Goal: Navigation & Orientation: Understand site structure

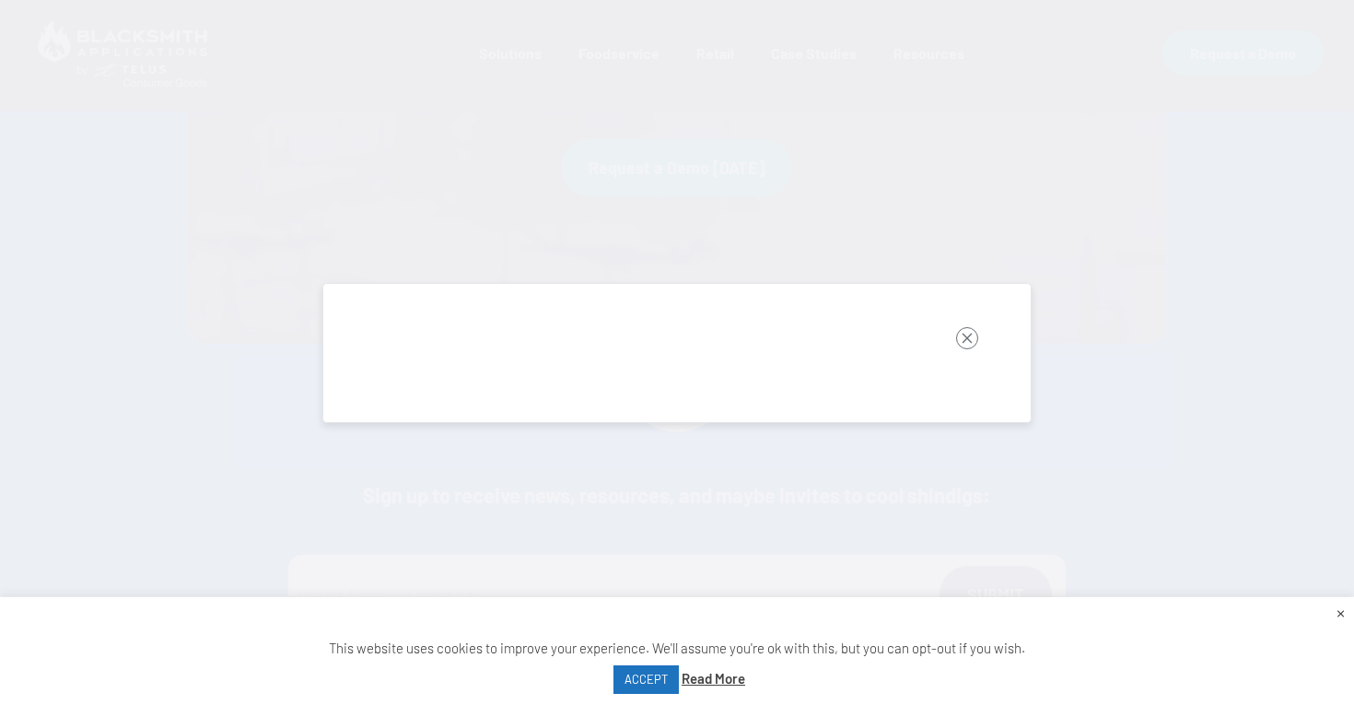
scroll to position [2006, 0]
click at [945, 323] on button "button" at bounding box center [967, 342] width 77 height 58
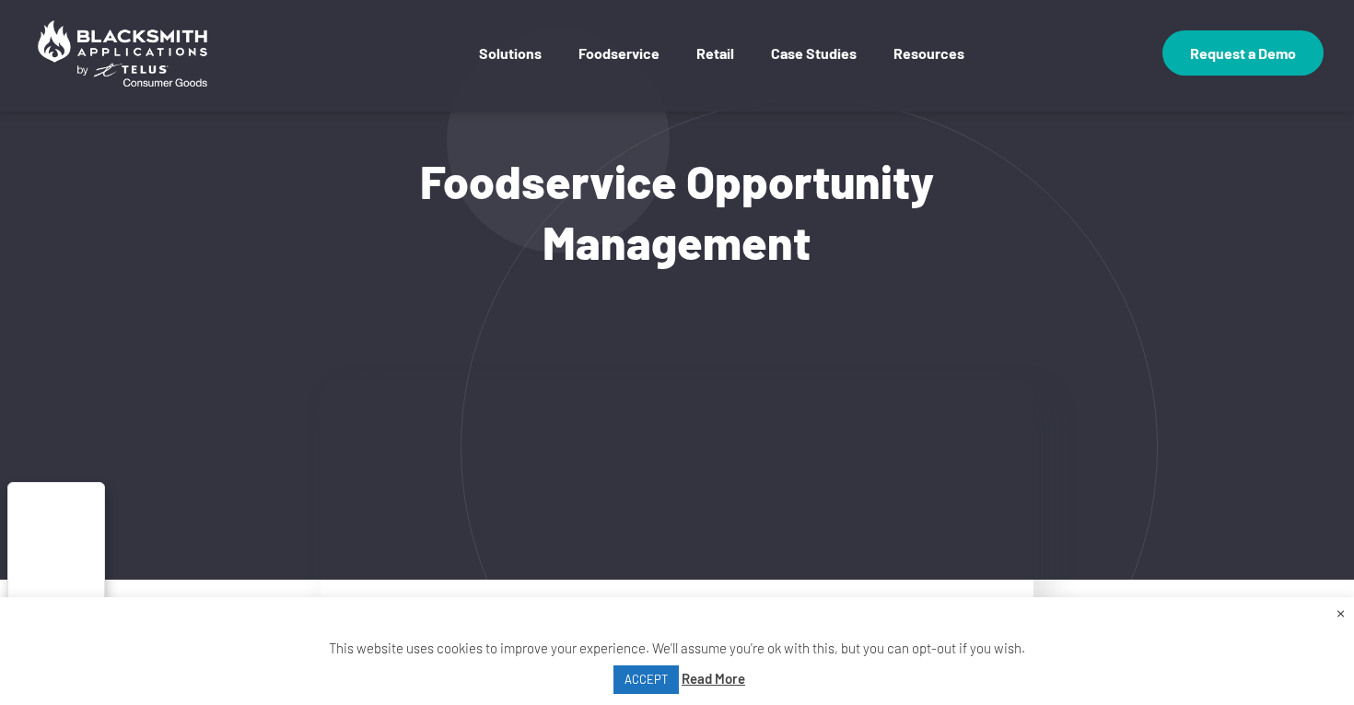
scroll to position [0, 0]
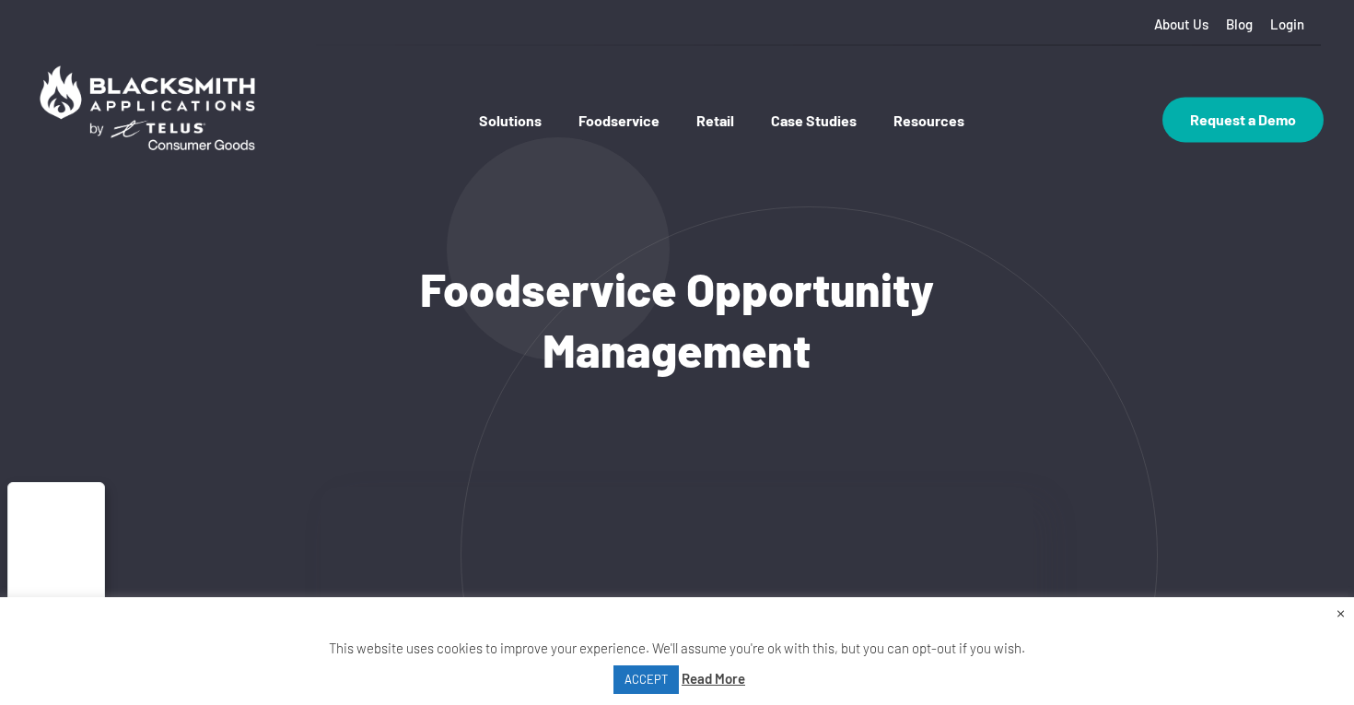
click at [1341, 611] on link "×" at bounding box center [1341, 612] width 8 height 20
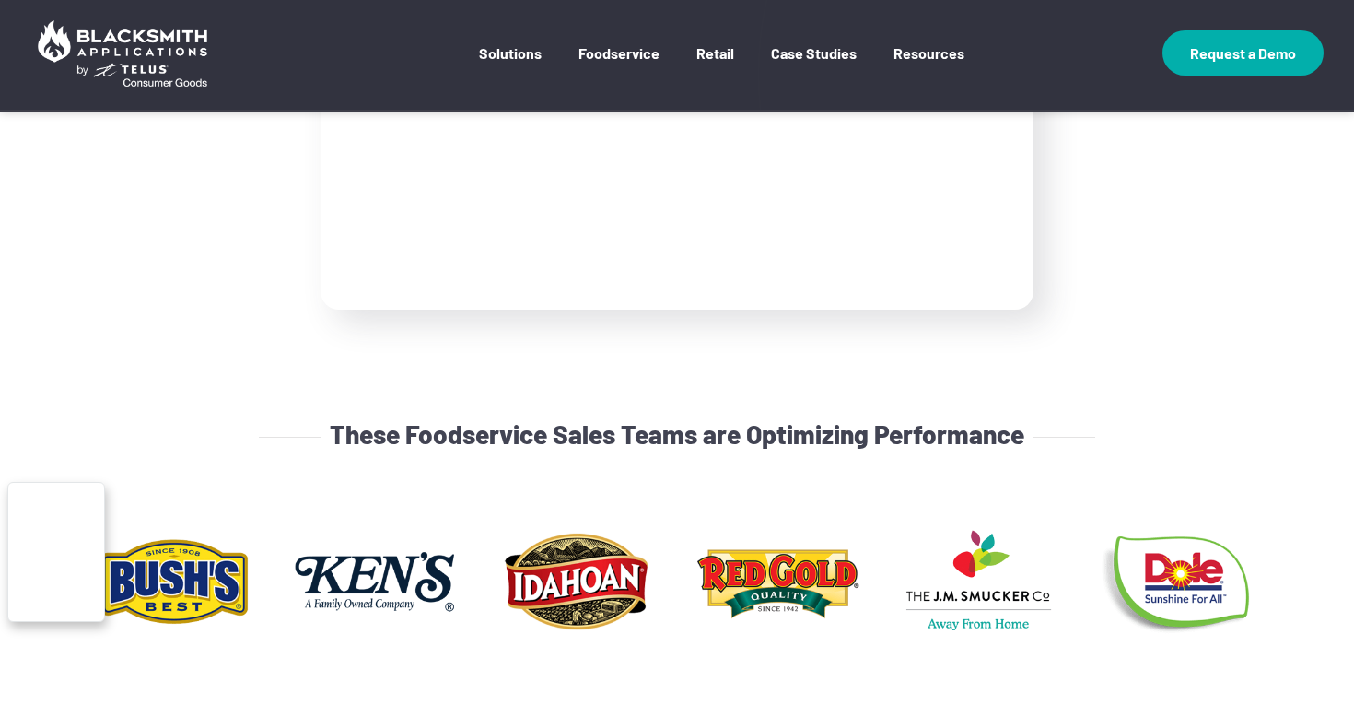
scroll to position [519, 0]
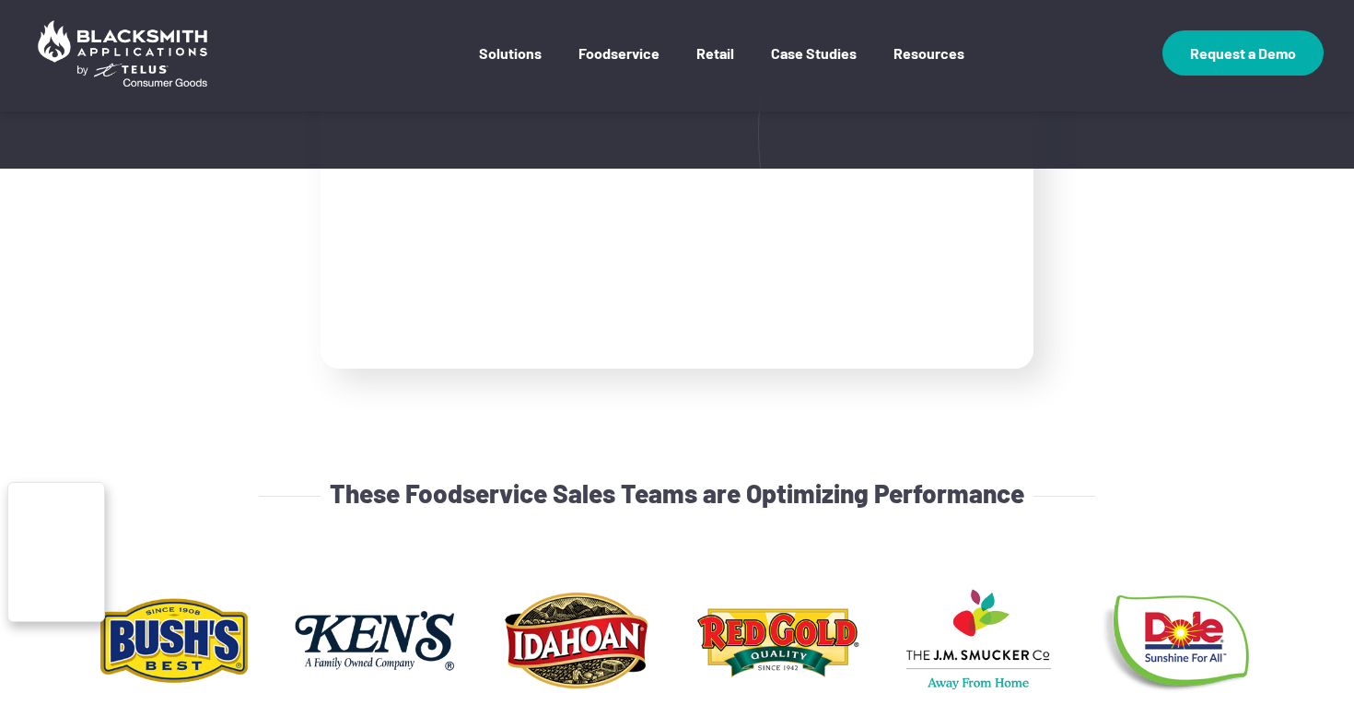
click at [462, 314] on div at bounding box center [677, 168] width 713 height 401
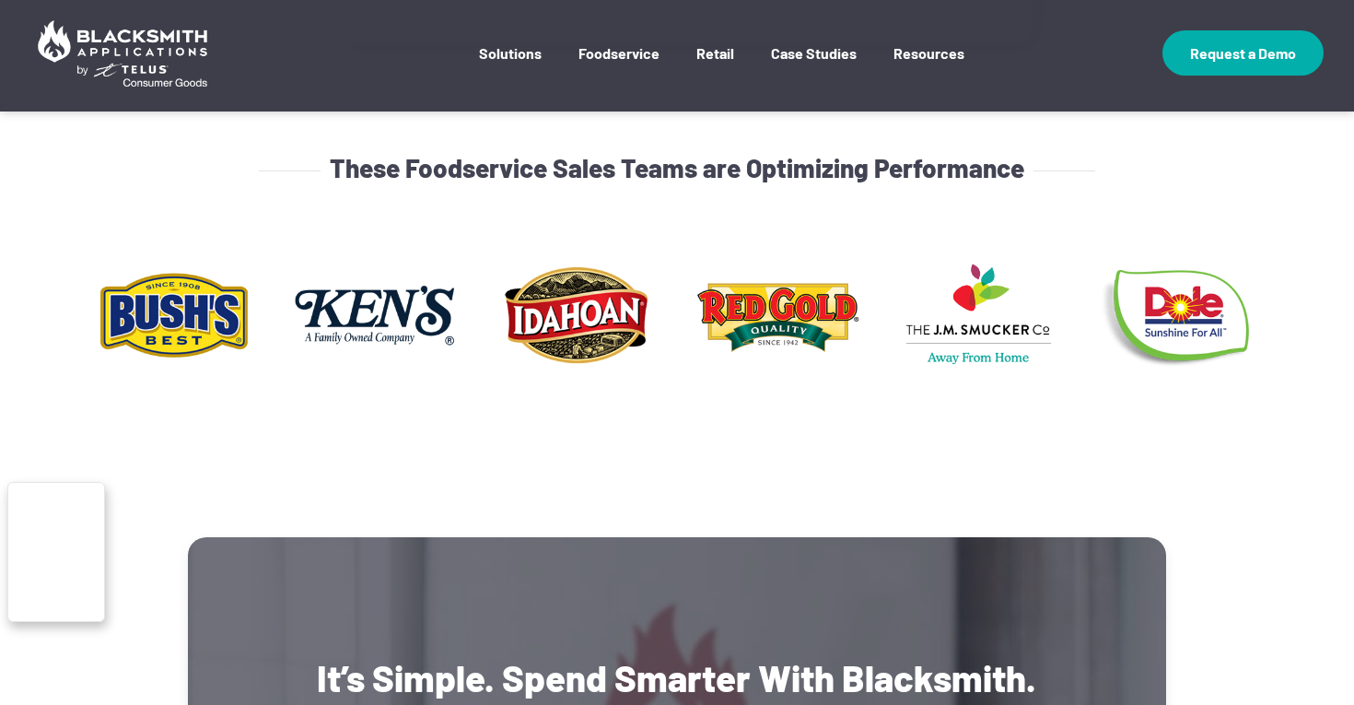
scroll to position [840, 0]
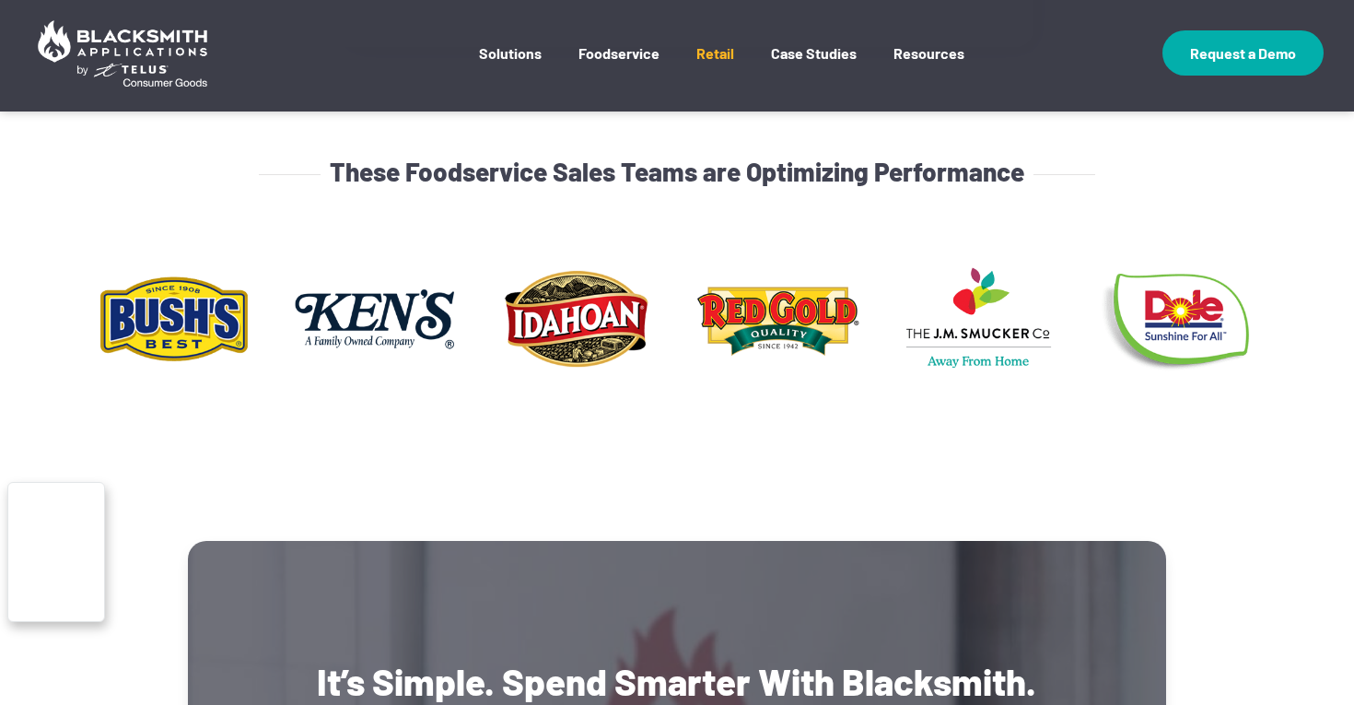
click at [707, 54] on link "Retail" at bounding box center [715, 66] width 38 height 45
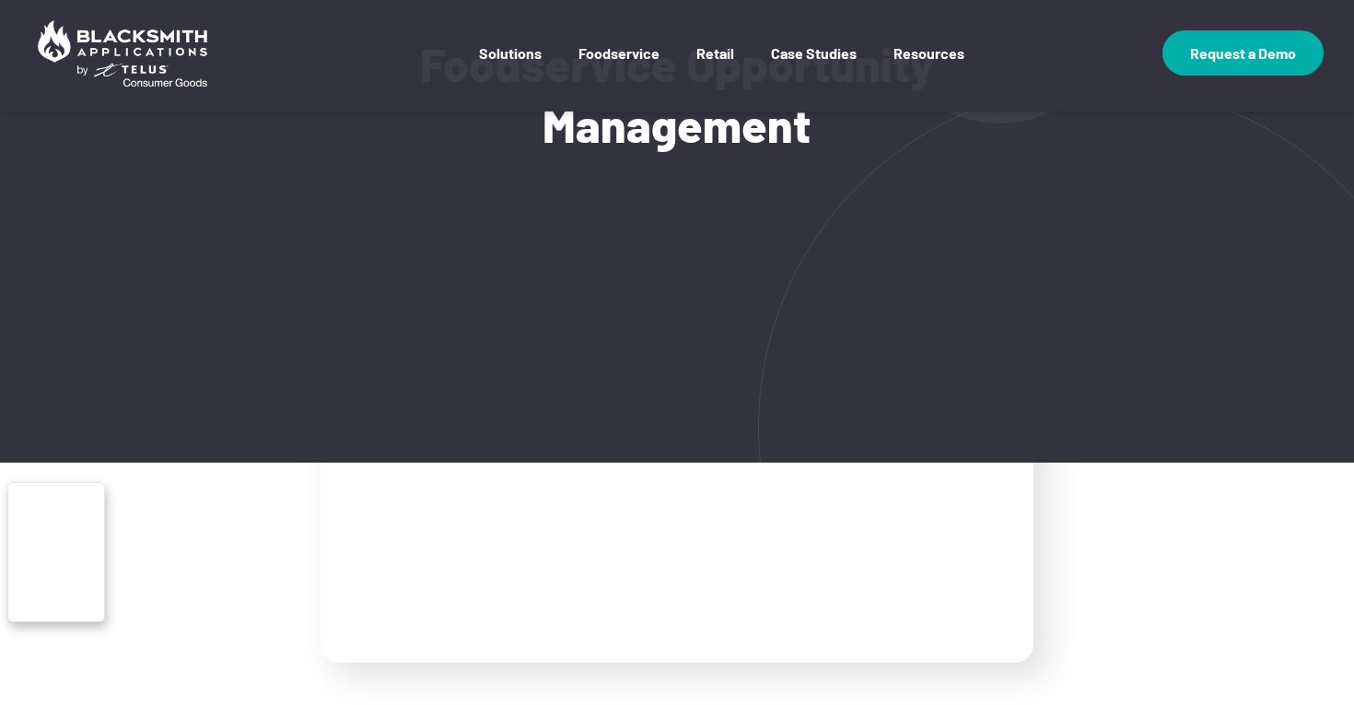
scroll to position [0, 0]
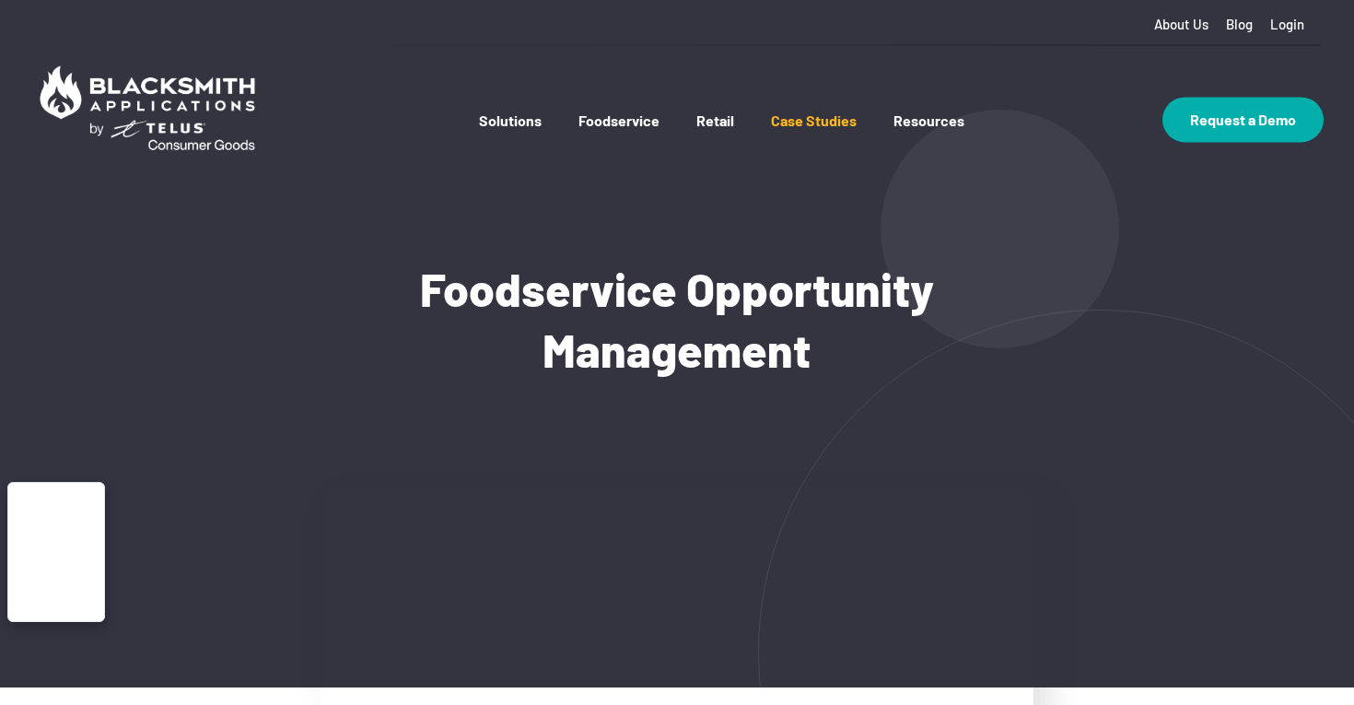
click at [837, 129] on link "Case Studies" at bounding box center [814, 138] width 86 height 54
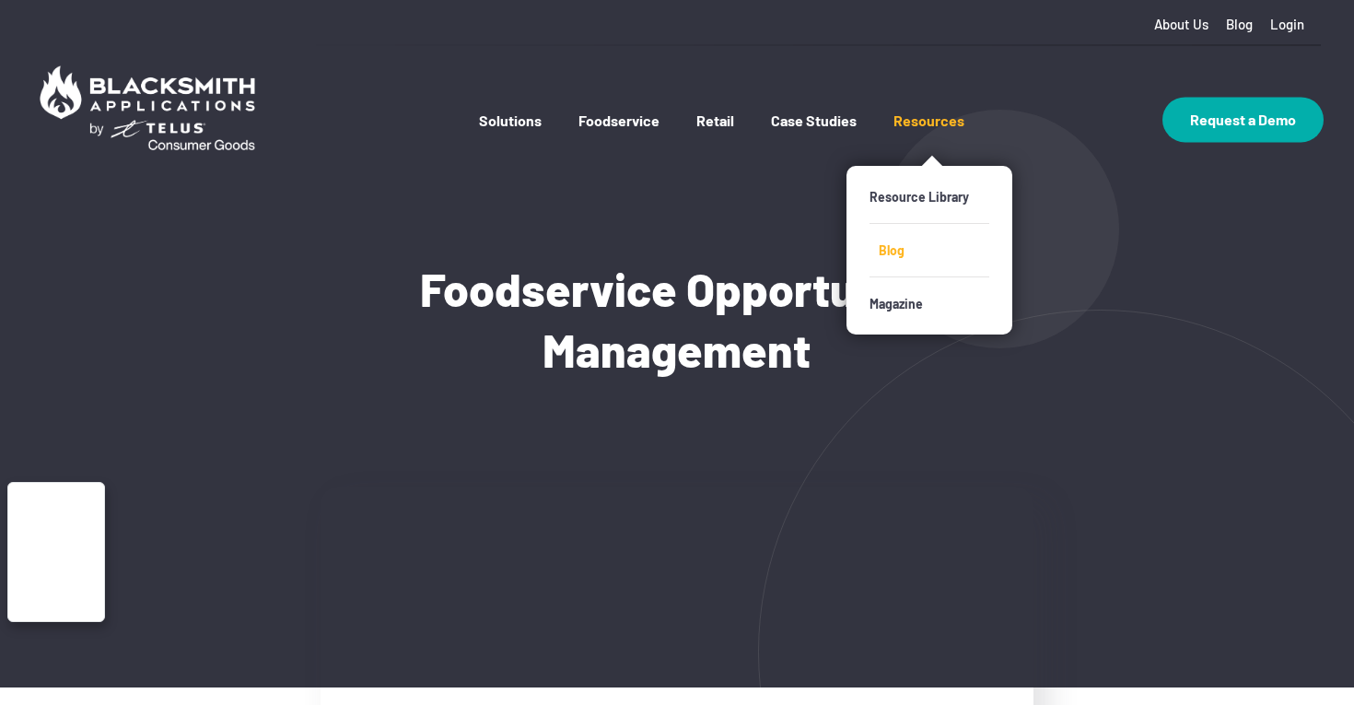
click at [891, 265] on link "Blog" at bounding box center [939, 250] width 120 height 53
